Goal: Information Seeking & Learning: Learn about a topic

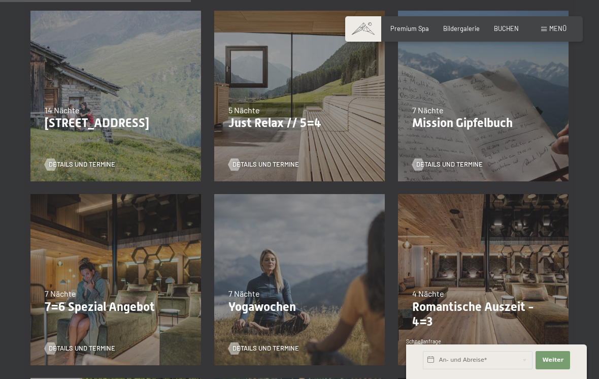
scroll to position [437, 0]
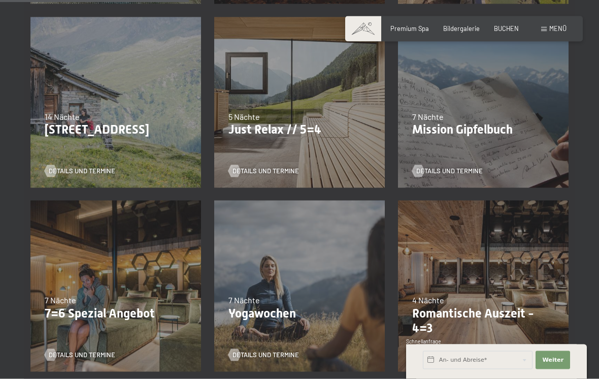
click at [322, 127] on p "Just Relax // 5=4" at bounding box center [299, 129] width 142 height 15
click at [314, 168] on div "Details und Termine" at bounding box center [296, 164] width 136 height 21
click at [354, 85] on div "07.09.–03.10.2025 21.12.–26.12.2025 11.01.–23.01.2026 08.03.–27.03.2026 08.11.–…" at bounding box center [300, 103] width 184 height 184
click at [269, 170] on span "Details und Termine" at bounding box center [266, 170] width 67 height 9
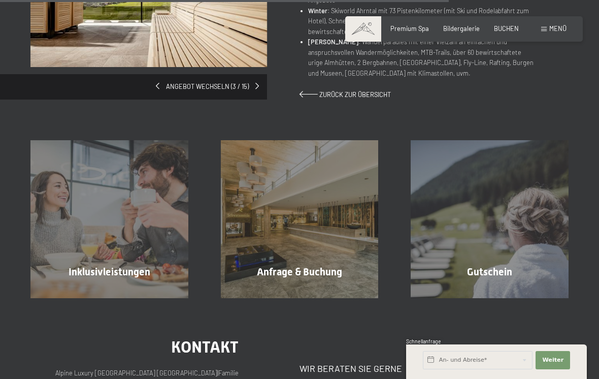
scroll to position [753, 0]
click at [154, 217] on div "Inklusivleistungen Mehr erfahren" at bounding box center [109, 219] width 190 height 158
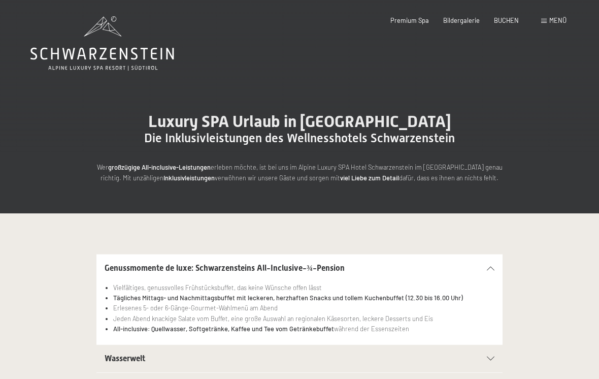
click at [561, 20] on span "Menü" at bounding box center [557, 20] width 17 height 8
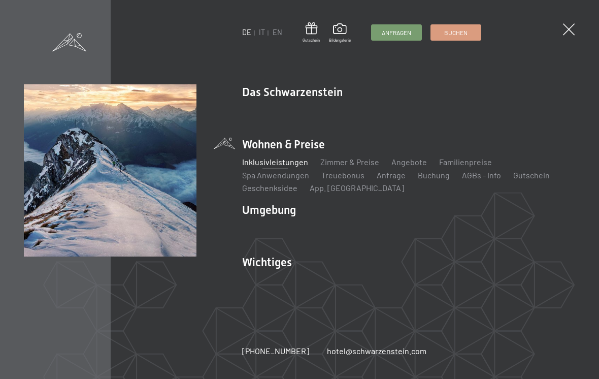
click at [485, 222] on link "Sehenswürdigkeiten" at bounding box center [471, 227] width 75 height 10
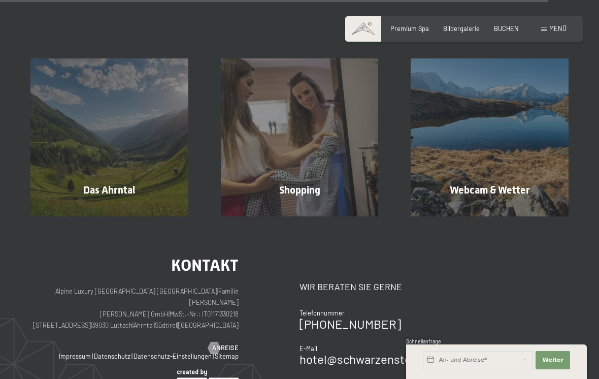
scroll to position [1748, 0]
click at [312, 207] on span "Mehr erfahren" at bounding box center [302, 211] width 50 height 9
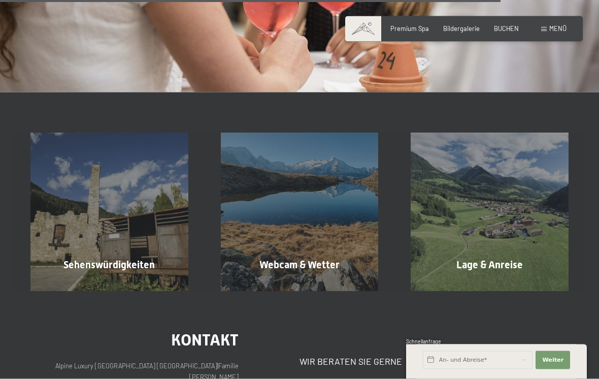
scroll to position [1330, 0]
click at [513, 242] on div "Lage & Anreise Mehr erfahren" at bounding box center [489, 212] width 190 height 158
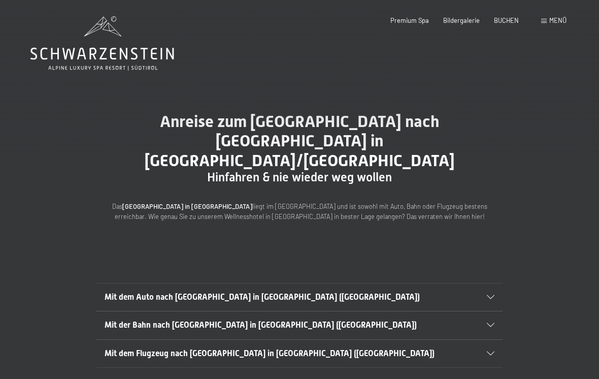
click at [493, 295] on icon at bounding box center [491, 297] width 8 height 4
